Goal: Find specific page/section: Find specific page/section

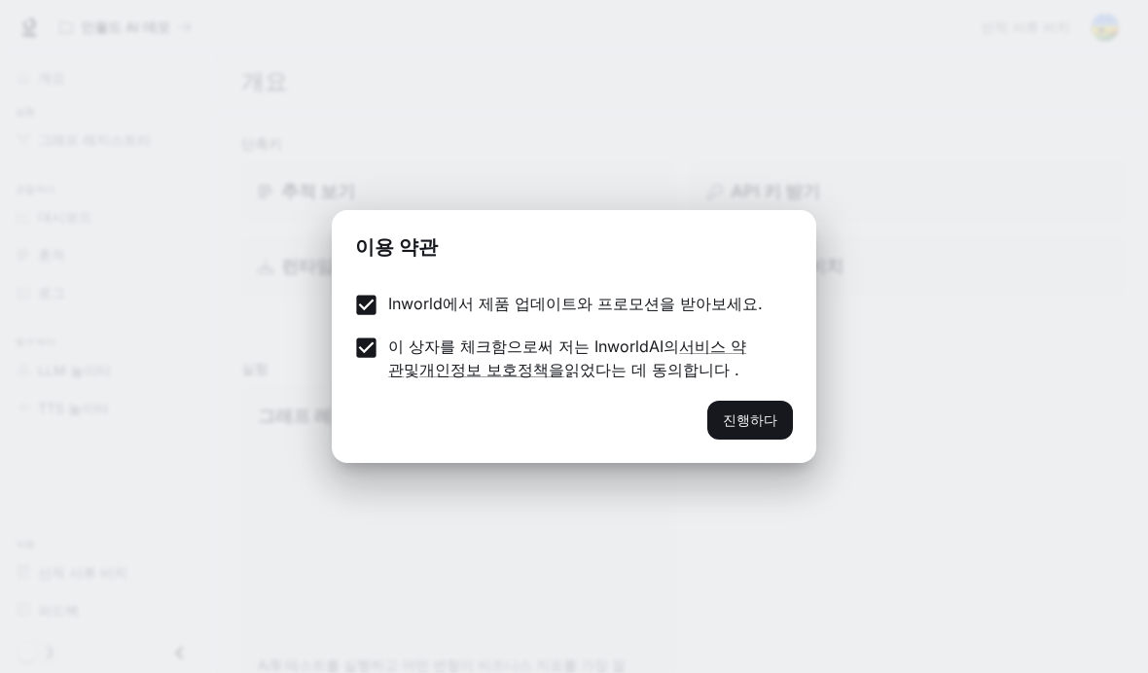
click at [763, 416] on font "진행하다" at bounding box center [750, 420] width 54 height 17
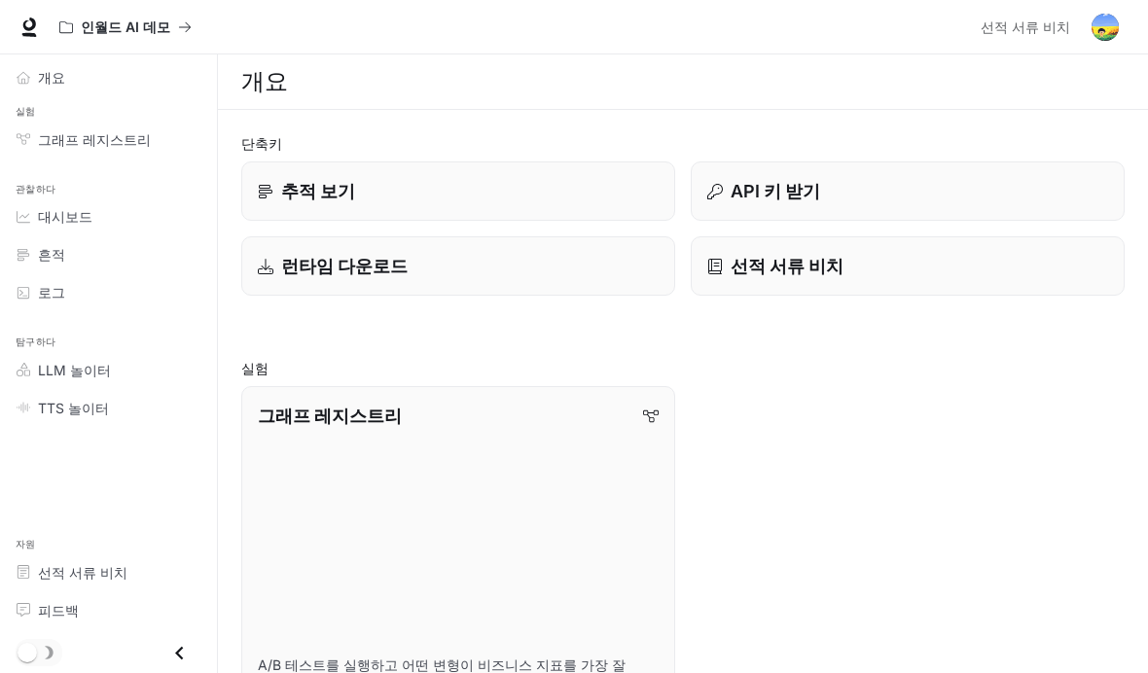
click at [288, 206] on link "추적 보기" at bounding box center [458, 191] width 434 height 59
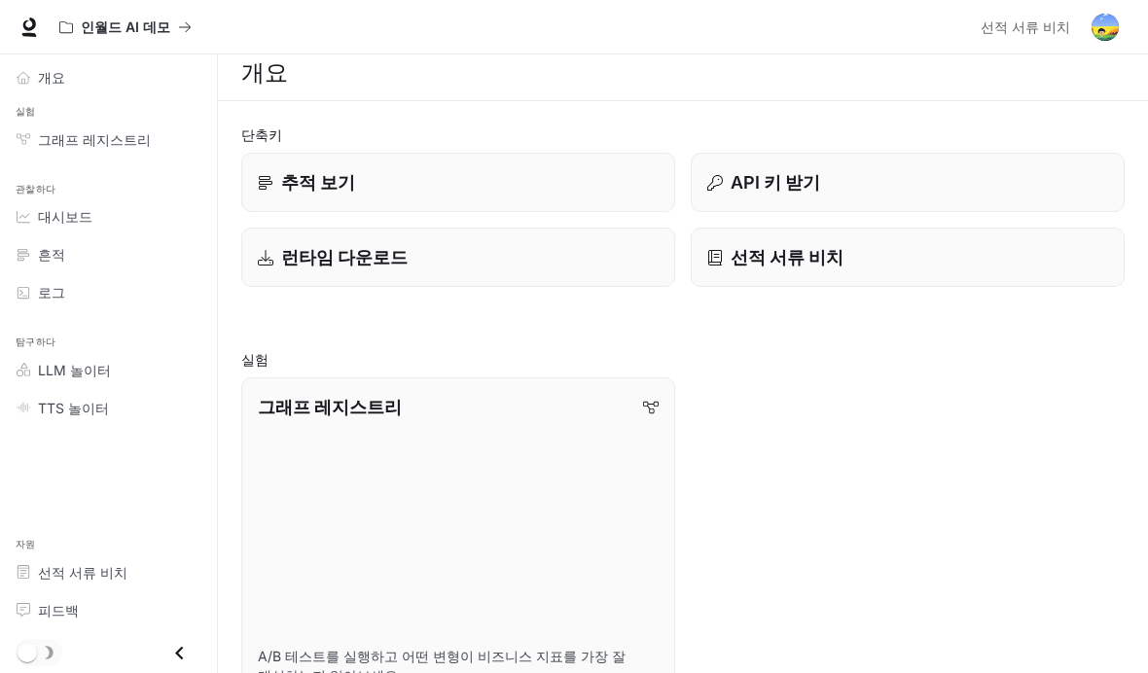
scroll to position [24, 0]
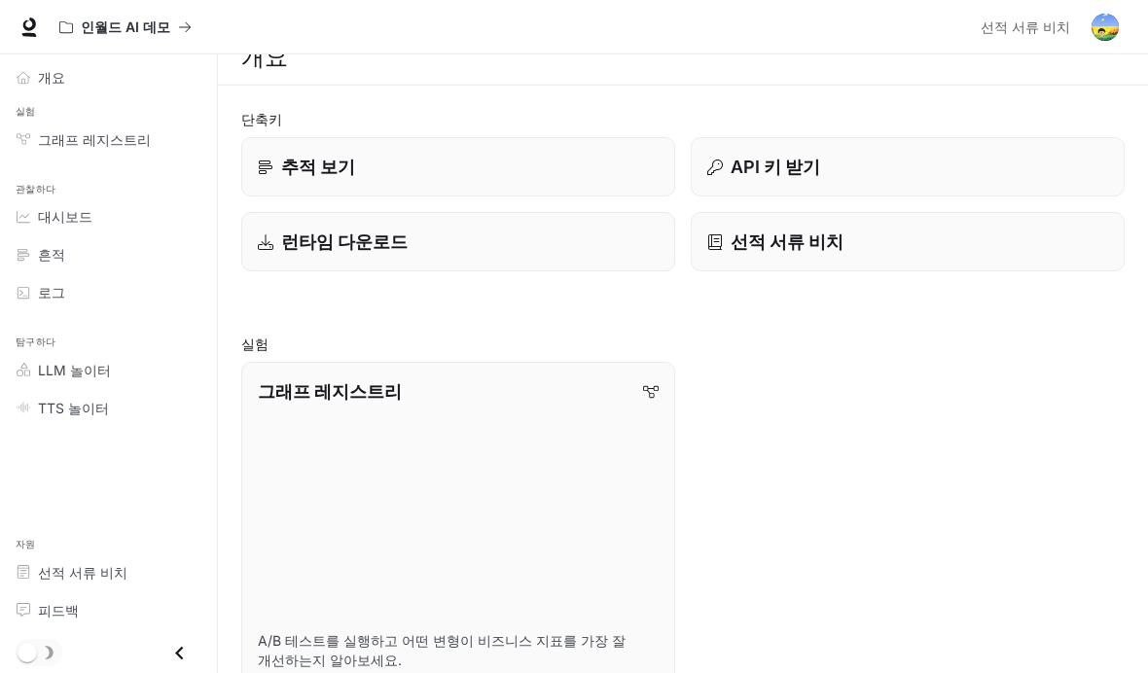
click at [560, 471] on link "그래프 레지스트리 A/B 테스트를 실행하고 어떤 변형이 비즈니스 지표를 가장 잘 개선하는지 알아보세요." at bounding box center [458, 525] width 434 height 326
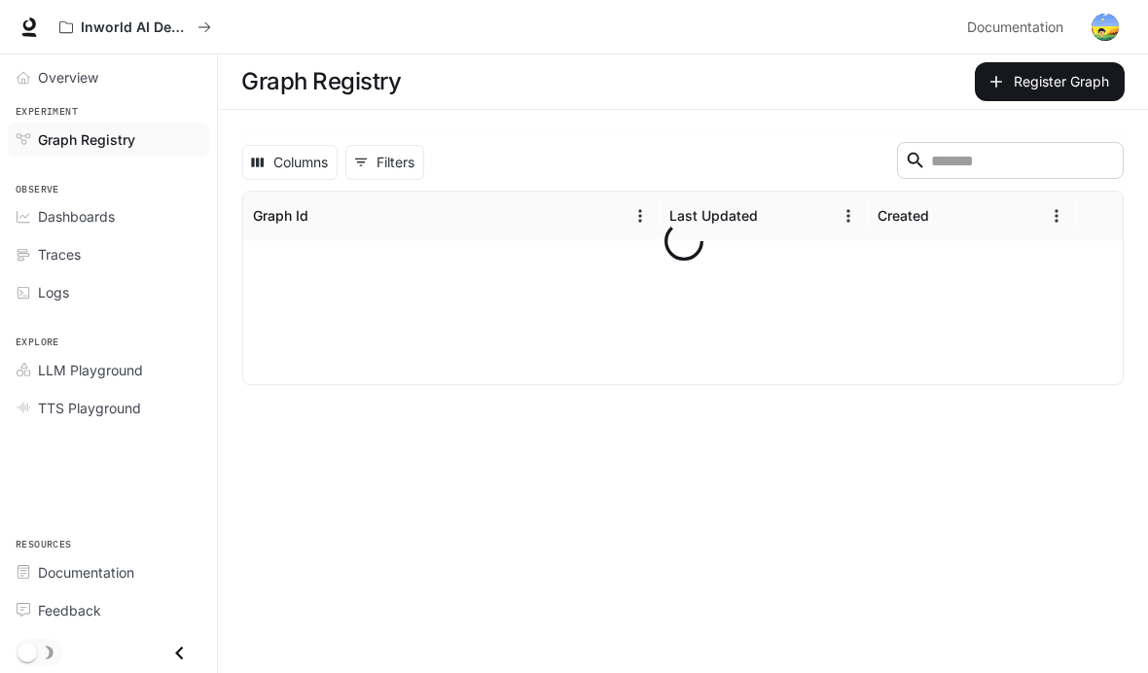
scroll to position [80, 0]
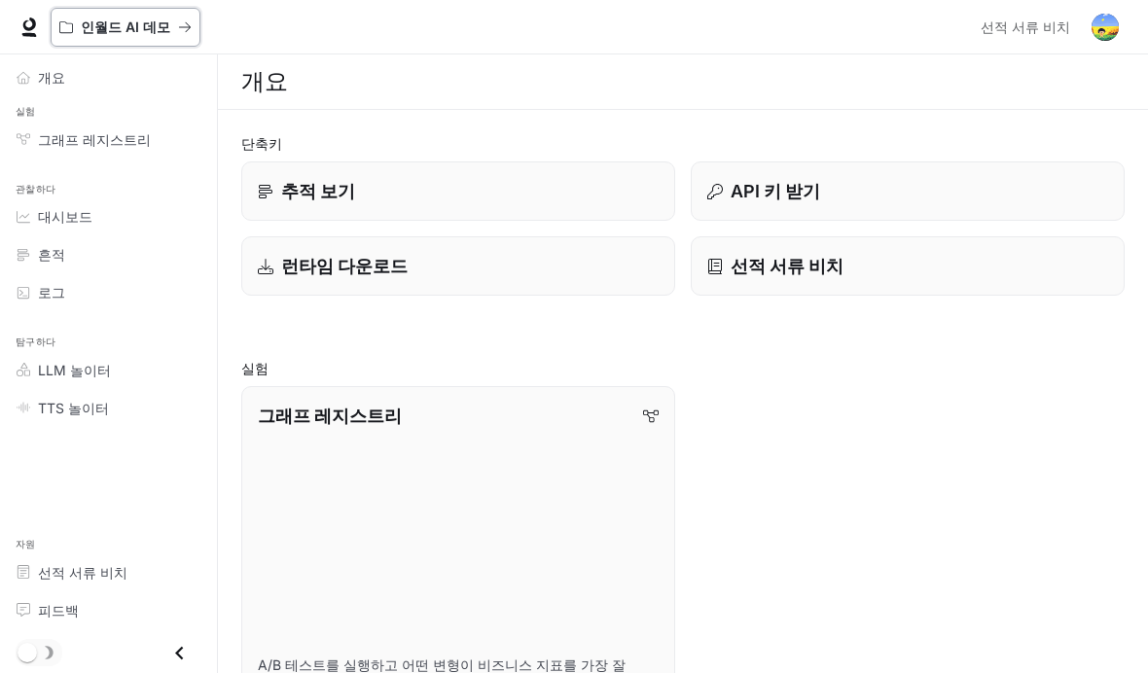
click at [124, 38] on button "인월드 AI 데모" at bounding box center [126, 27] width 150 height 39
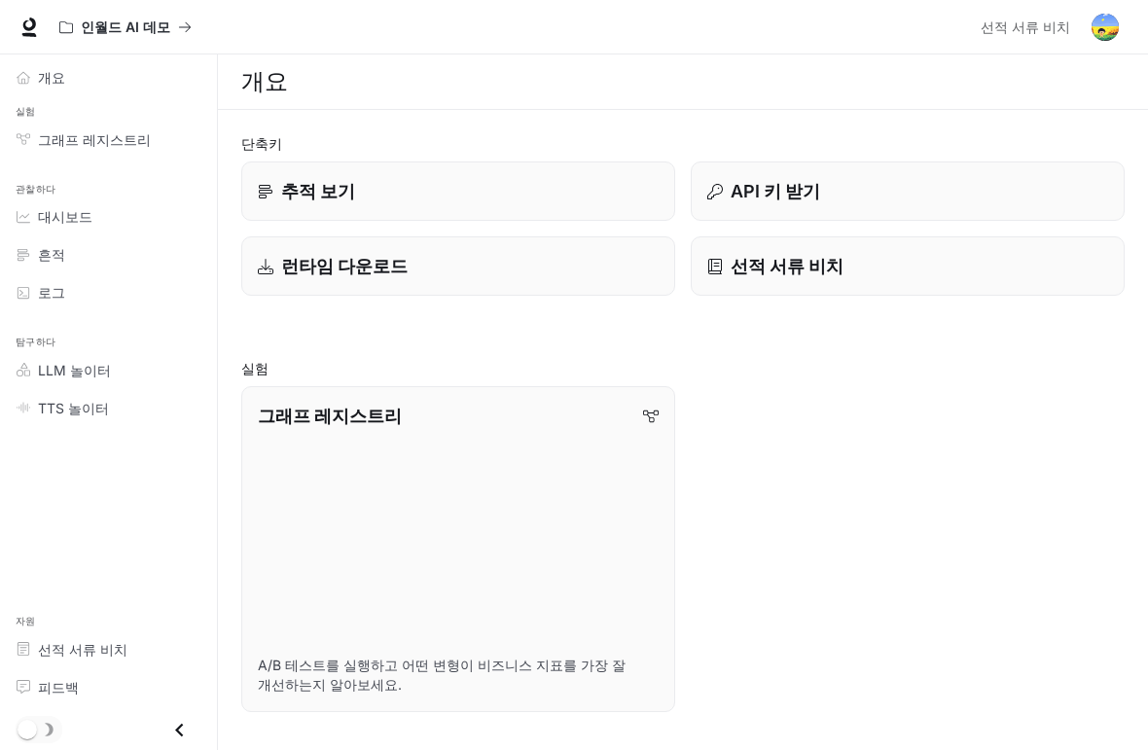
click at [103, 145] on font "그래프 레지스트리" at bounding box center [94, 139] width 113 height 17
